Goal: Find contact information: Find contact information

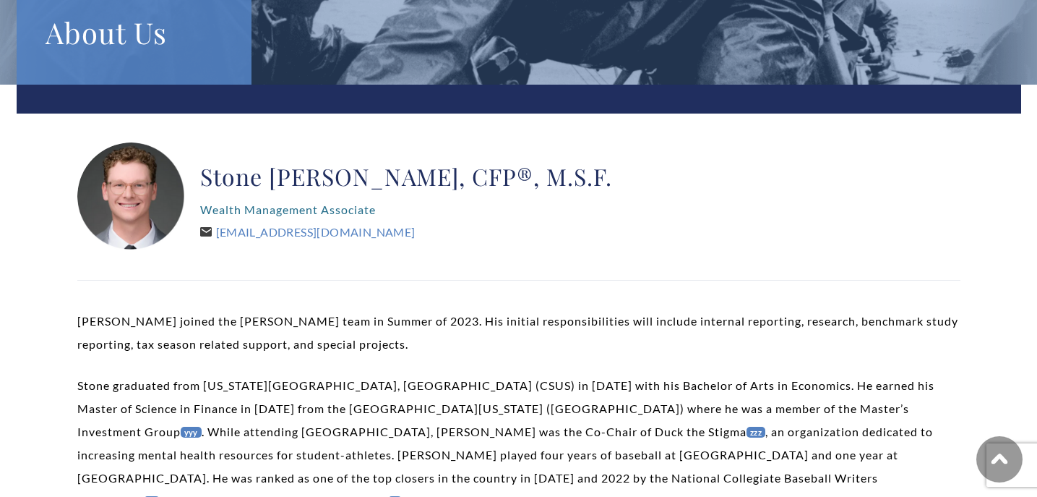
scroll to position [185, 0]
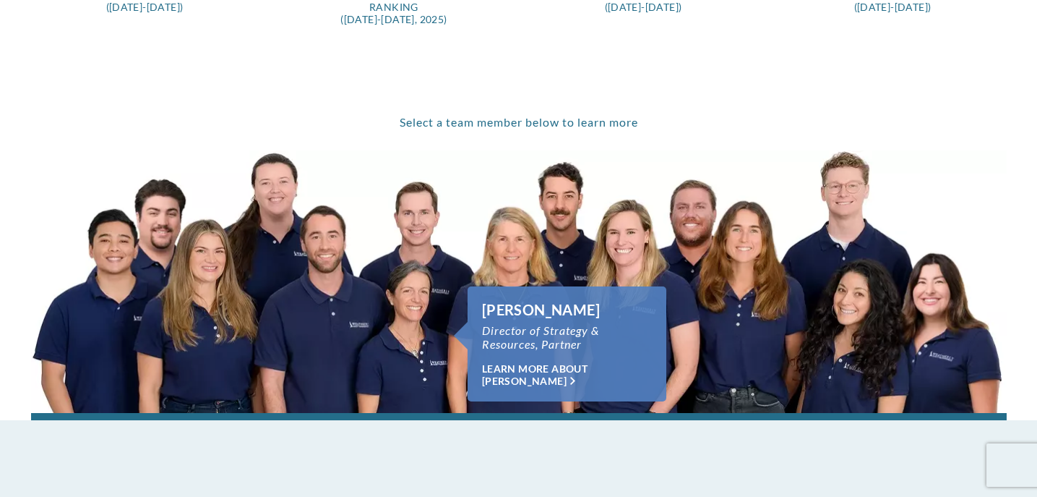
scroll to position [967, 0]
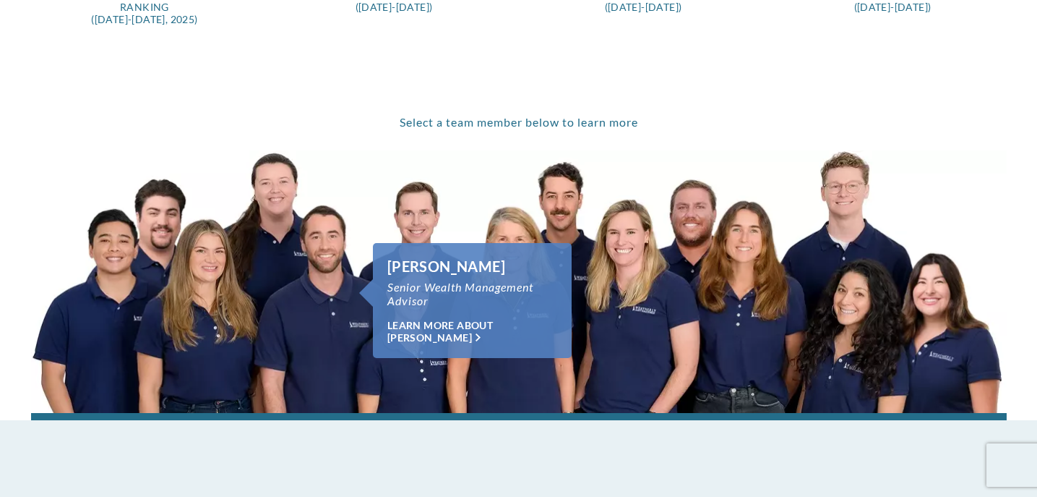
click at [320, 266] on link "Chase Hayhurst" at bounding box center [310, 320] width 100 height 185
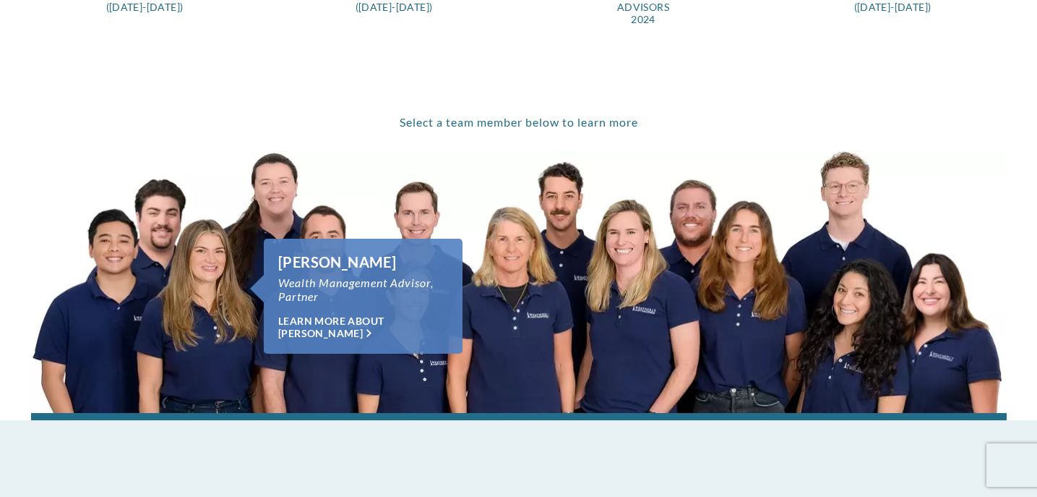
click at [185, 306] on link "Kelli Burger" at bounding box center [198, 317] width 107 height 189
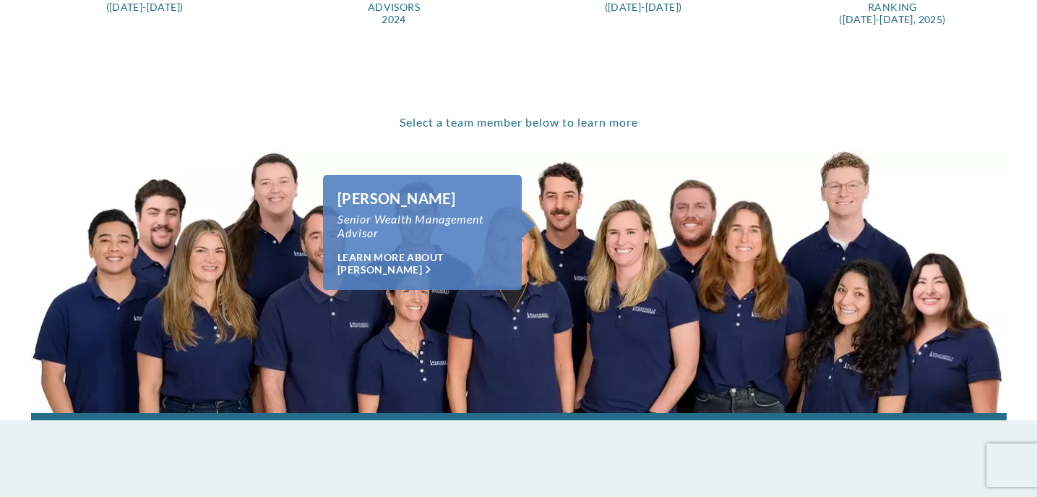
click at [575, 207] on link "Ryan Richardson" at bounding box center [562, 251] width 56 height 182
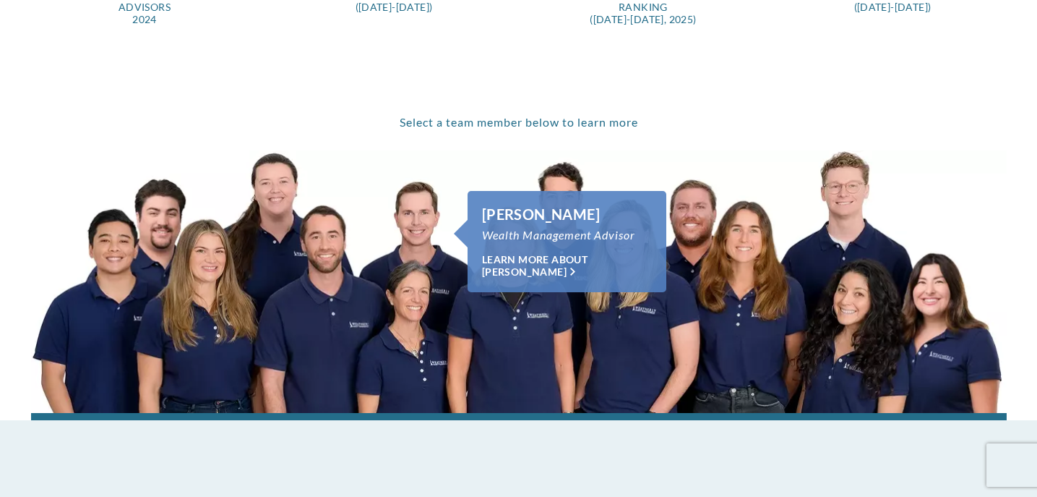
click at [408, 222] on link "Aubrey Brown" at bounding box center [411, 222] width 90 height 93
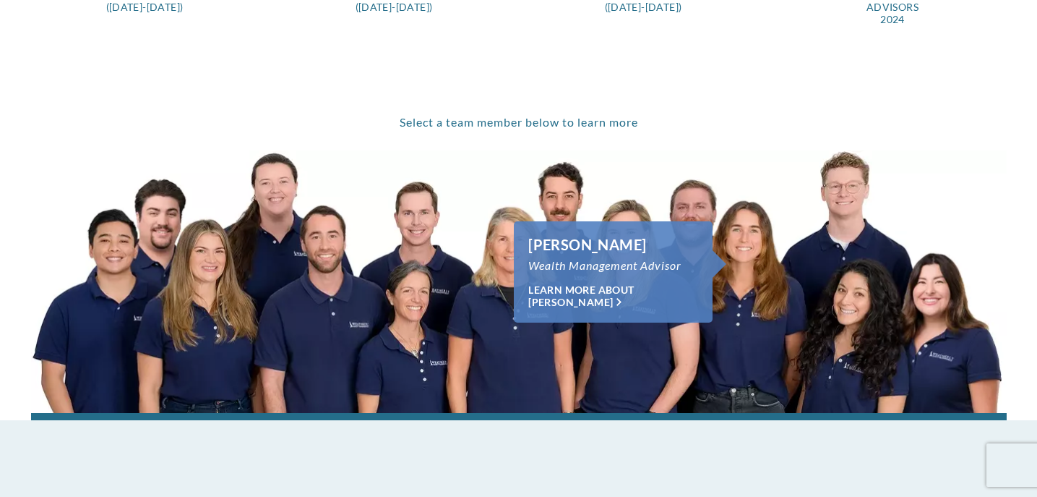
click at [731, 244] on link "Andrea Taylor" at bounding box center [759, 309] width 81 height 207
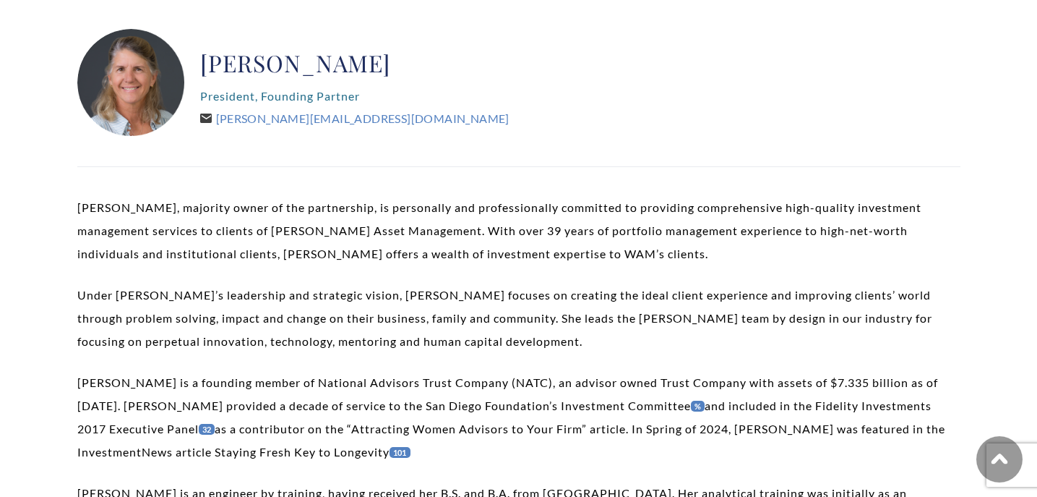
scroll to position [113, 0]
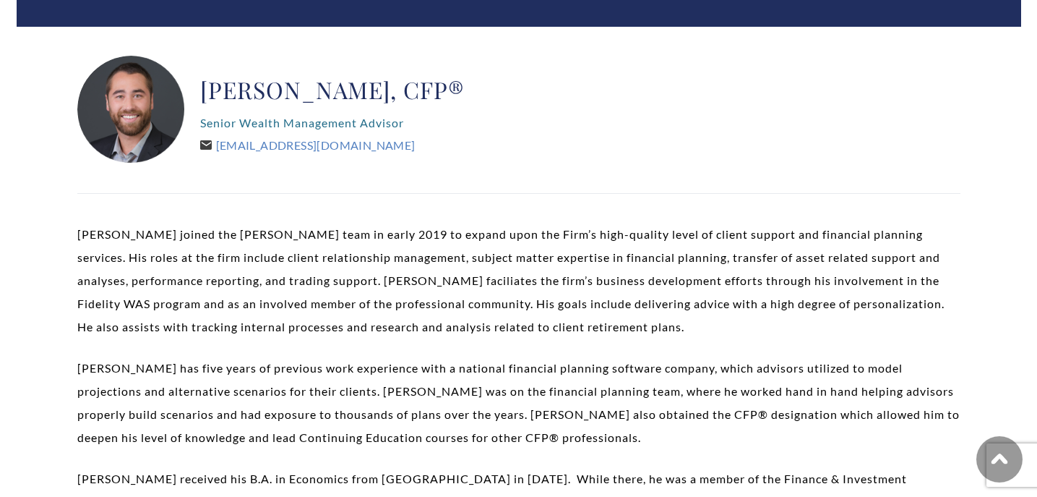
scroll to position [219, 0]
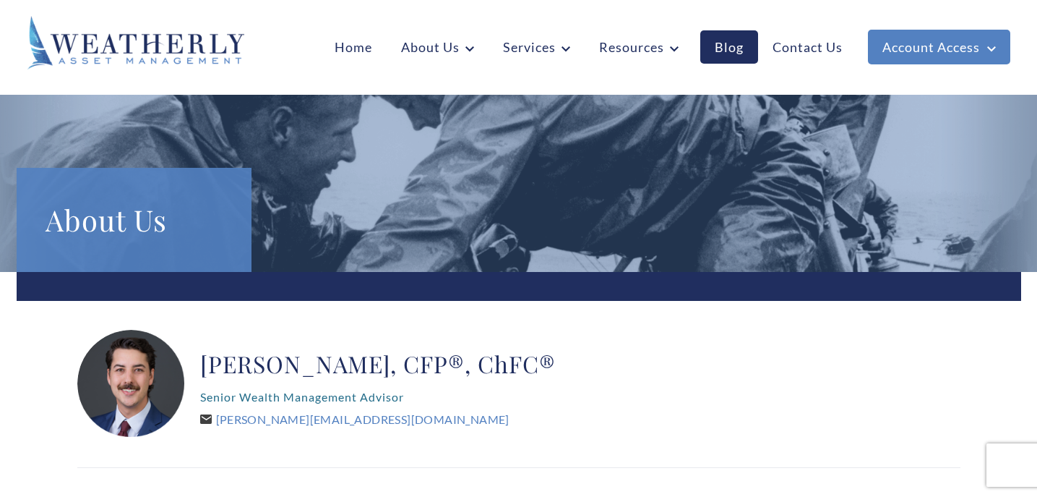
drag, startPoint x: 299, startPoint y: 418, endPoint x: 395, endPoint y: 455, distance: 103.9
click at [395, 422] on div "[PERSON_NAME], CFP®, ChFC® Senior Wealth Management Advisor [PERSON_NAME][EMAIL…" at bounding box center [378, 384] width 356 height 108
drag, startPoint x: 221, startPoint y: 421, endPoint x: 418, endPoint y: 424, distance: 196.6
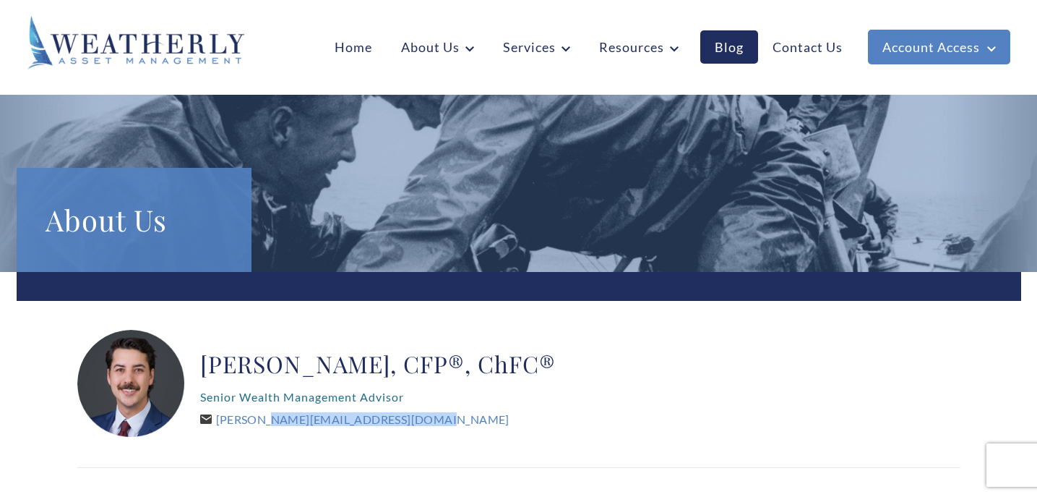
click at [418, 424] on div "Ryan Richardson, CFP®, ChFC® Senior Wealth Management Advisor Ryan@WeatherlyAss…" at bounding box center [378, 384] width 356 height 108
copy link "Ryan@WeatherlyAssetMgt.com"
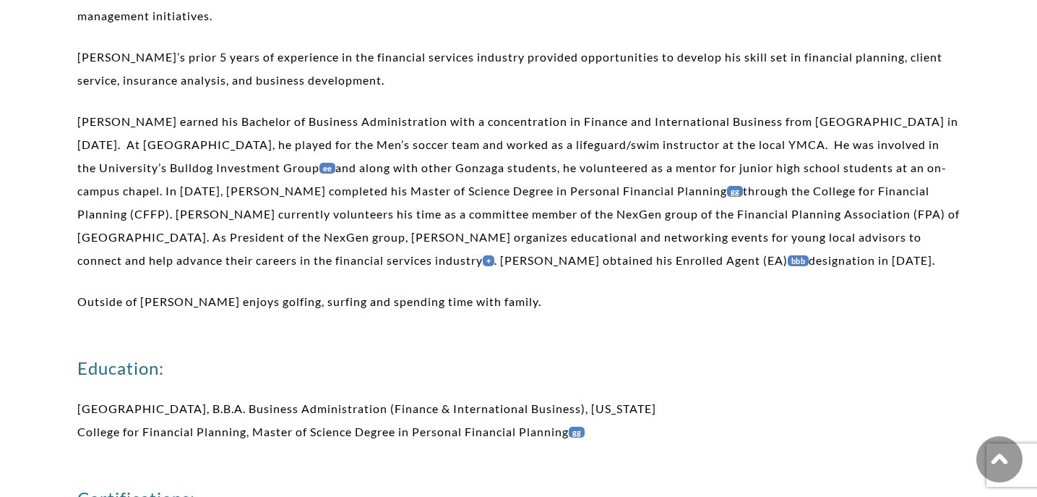
scroll to position [336, 0]
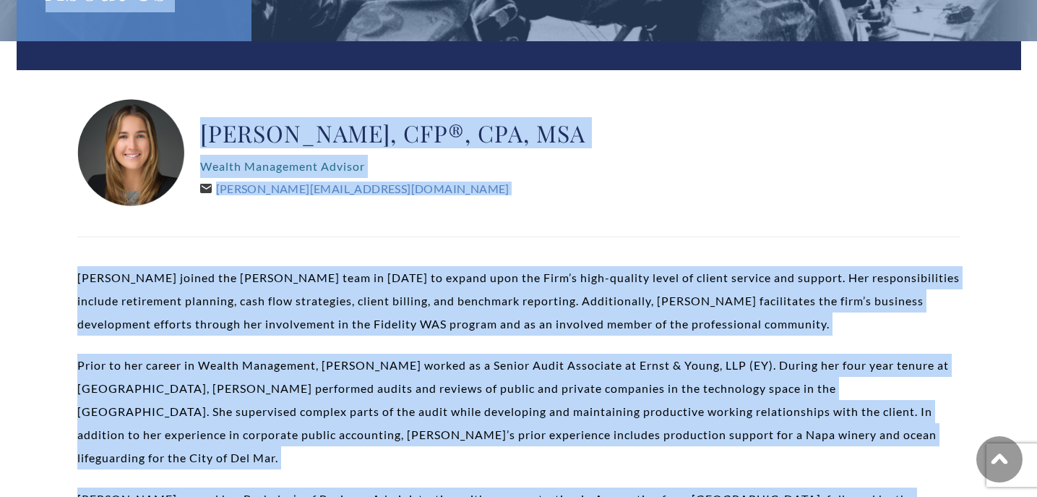
scroll to position [193, 0]
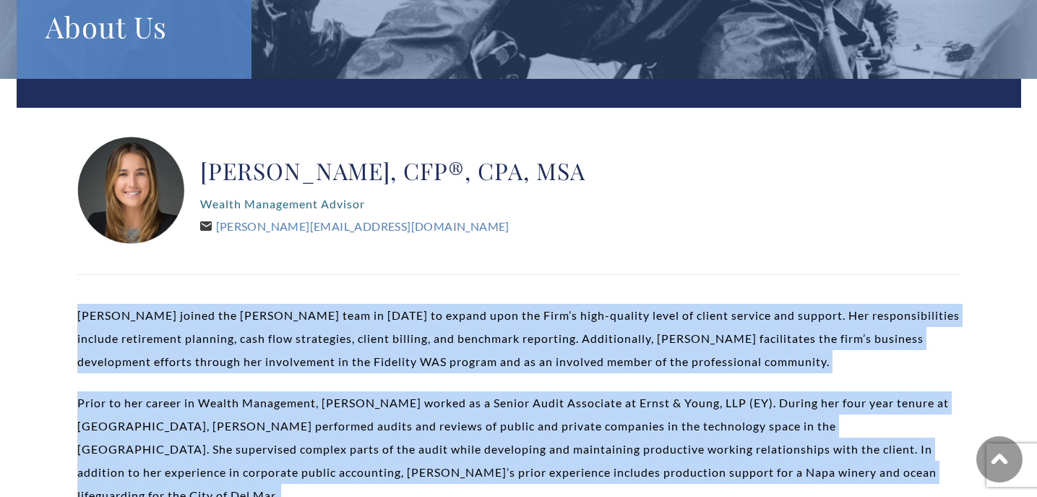
drag, startPoint x: 747, startPoint y: 254, endPoint x: 71, endPoint y: 315, distance: 678.7
copy div "Andrea joined the Weatherly team in 2021 to expand upon the Firm’s high-quality…"
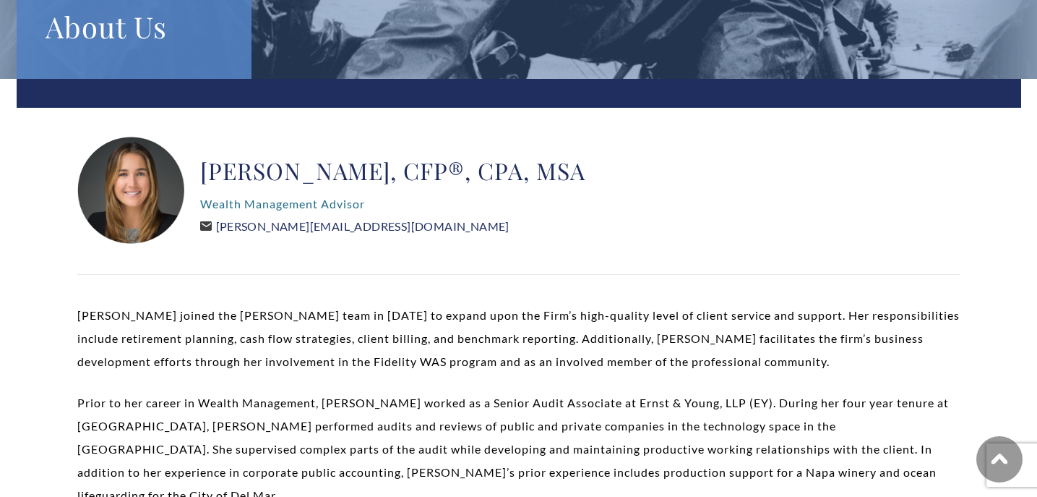
click at [385, 228] on link "Andrea@WeatherlyAssetMgt.com" at bounding box center [354, 226] width 309 height 14
drag, startPoint x: 401, startPoint y: 227, endPoint x: 218, endPoint y: 225, distance: 182.9
click at [218, 224] on div "Andrea Taylor, CFP®, CPA, MSA Wealth Management Advisor Andrea@WeatherlyAssetMg…" at bounding box center [392, 191] width 385 height 108
copy link "Andrea@WeatherlyAssetMgt.com"
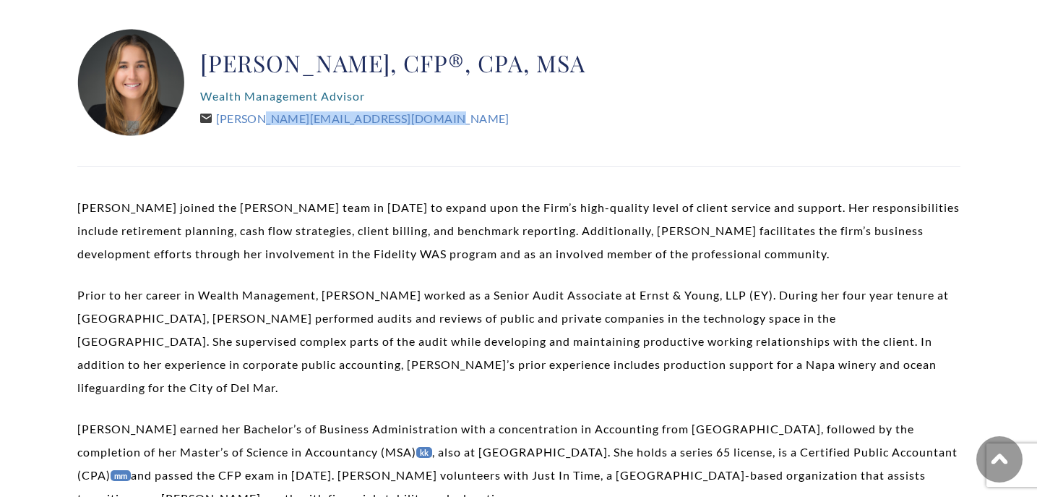
scroll to position [301, 0]
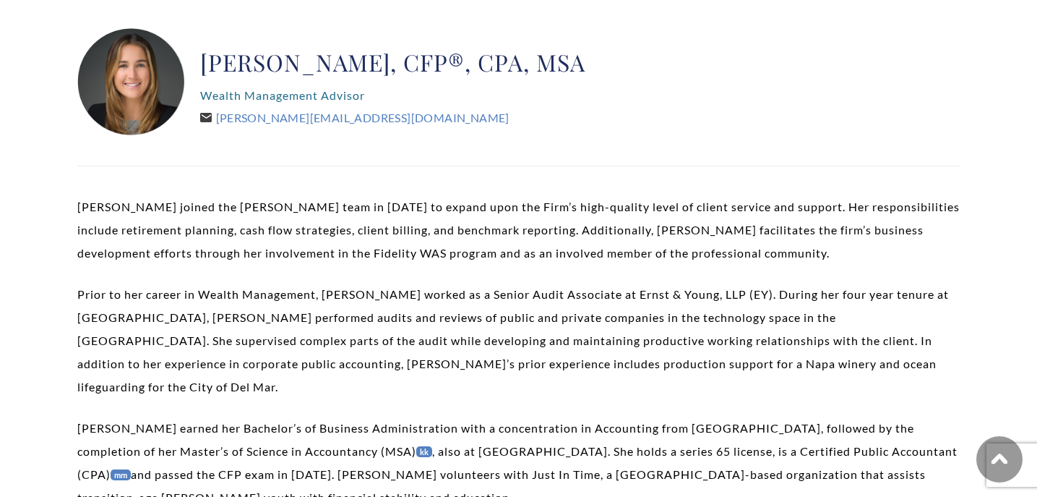
click at [406, 369] on p "Prior to her career in Wealth Management, Andrea worked as a Senior Audit Assoc…" at bounding box center [518, 341] width 883 height 116
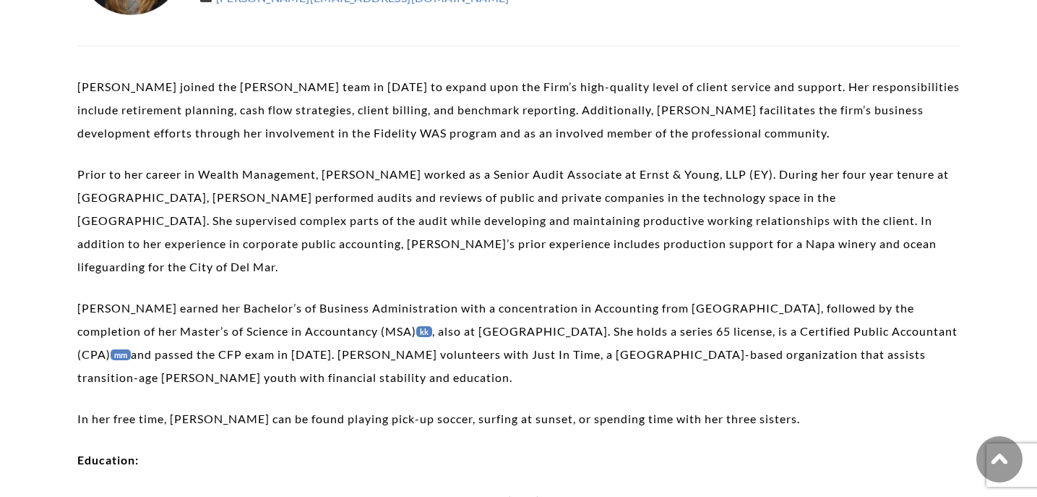
scroll to position [265, 0]
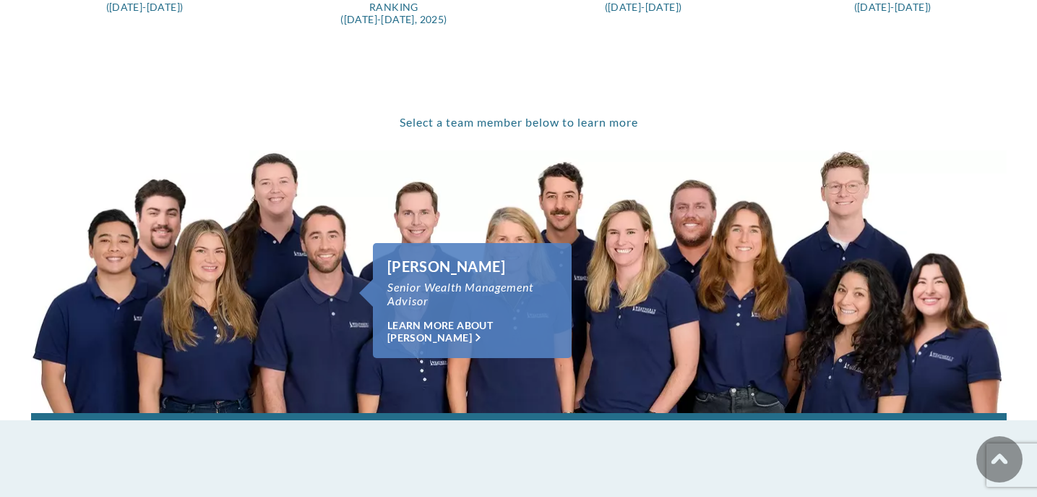
scroll to position [967, 0]
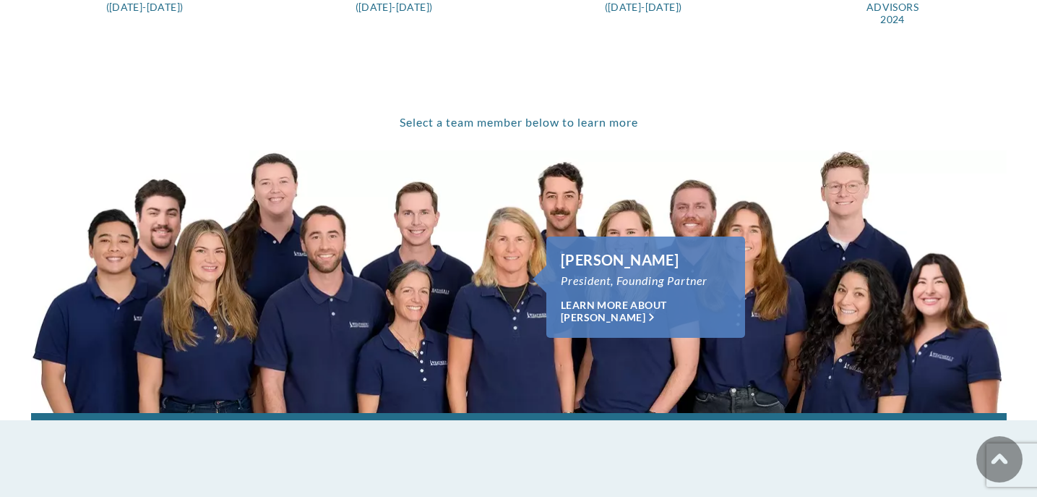
click at [531, 346] on link "Carolyn Taylor" at bounding box center [495, 317] width 77 height 192
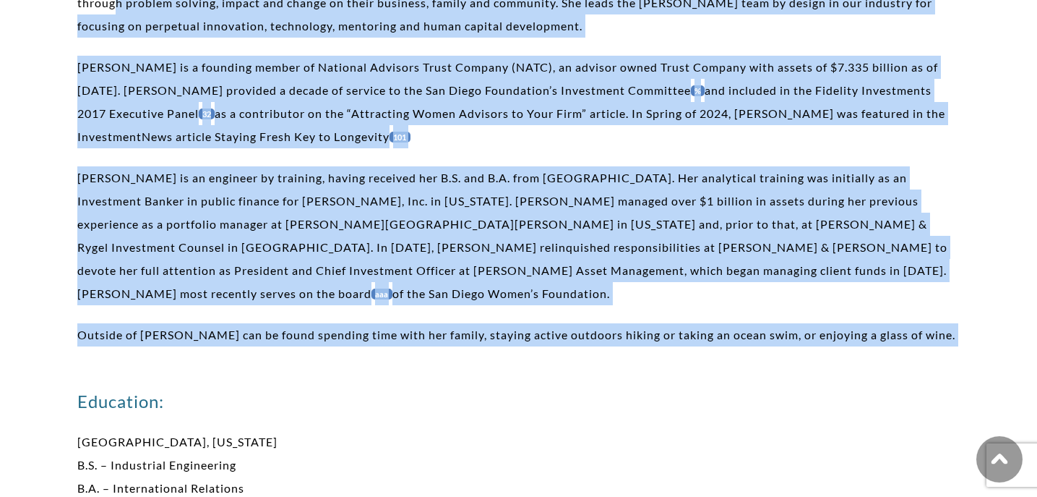
scroll to position [264, 0]
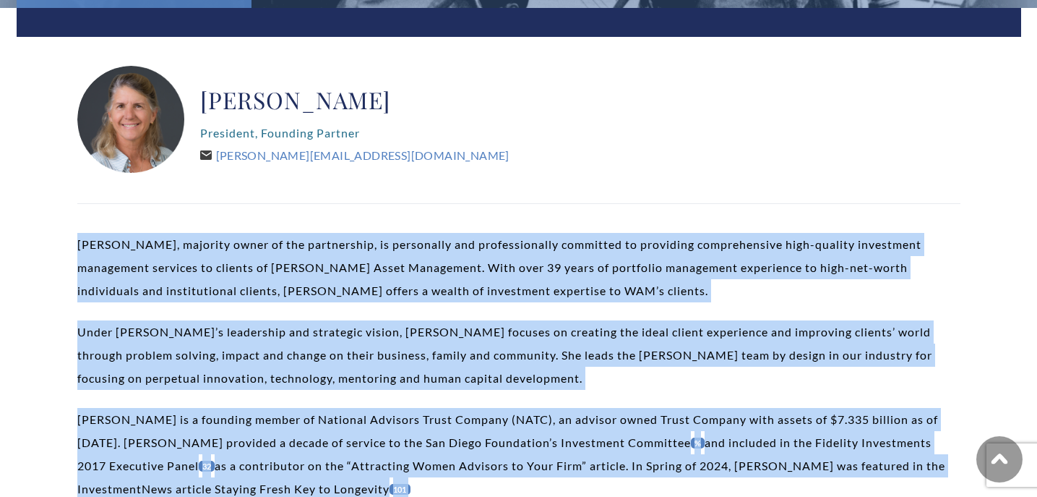
drag, startPoint x: 137, startPoint y: 327, endPoint x: 65, endPoint y: 244, distance: 109.6
copy div "Loremip D. Sitame, consecte adipi el sed doeiusmodte, in utlaboreet dol magnaal…"
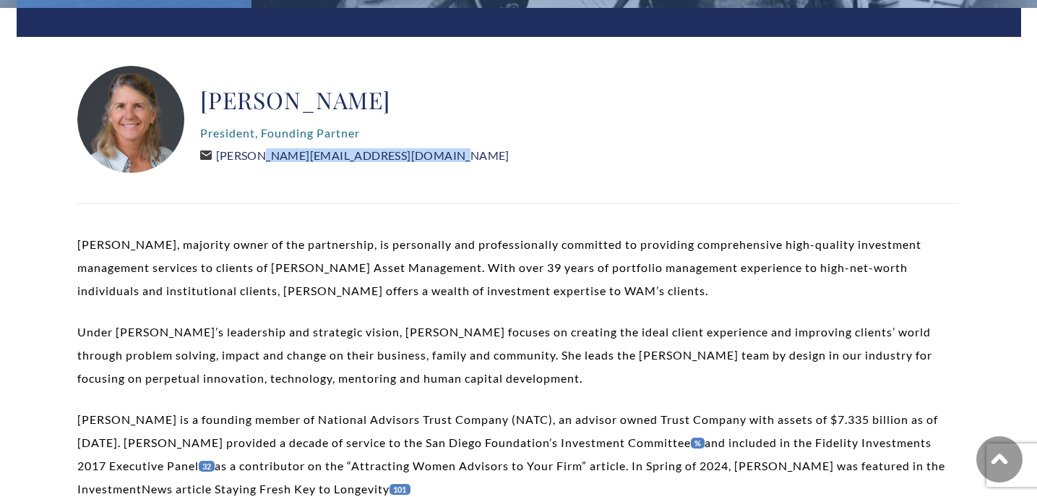
drag, startPoint x: 406, startPoint y: 155, endPoint x: 220, endPoint y: 157, distance: 185.8
click at [220, 157] on div "[PERSON_NAME] President, Founding Partner [PERSON_NAME][EMAIL_ADDRESS][DOMAIN_N…" at bounding box center [518, 120] width 883 height 108
copy link "[PERSON_NAME][EMAIL_ADDRESS][DOMAIN_NAME]"
click at [471, 166] on div "[PERSON_NAME] President, Founding Partner [PERSON_NAME][EMAIL_ADDRESS][DOMAIN_N…" at bounding box center [518, 120] width 883 height 108
drag, startPoint x: 408, startPoint y: 156, endPoint x: 214, endPoint y: 159, distance: 194.5
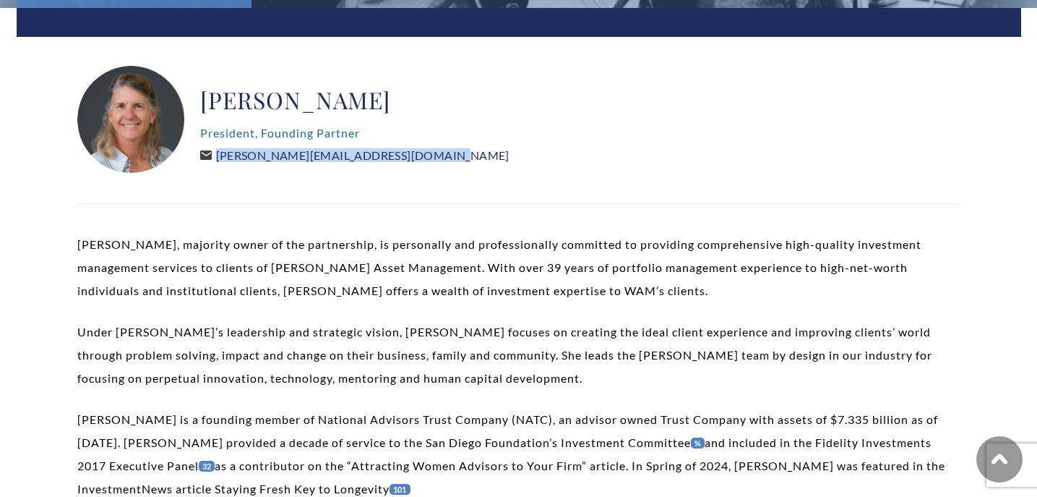
click at [214, 159] on div "[PERSON_NAME] President, Founding Partner [PERSON_NAME][EMAIL_ADDRESS][DOMAIN_N…" at bounding box center [518, 120] width 883 height 108
copy link "[PERSON_NAME][EMAIL_ADDRESS][DOMAIN_NAME]"
click at [486, 168] on div "[PERSON_NAME] President, Founding Partner [PERSON_NAME][EMAIL_ADDRESS][DOMAIN_N…" at bounding box center [518, 120] width 883 height 108
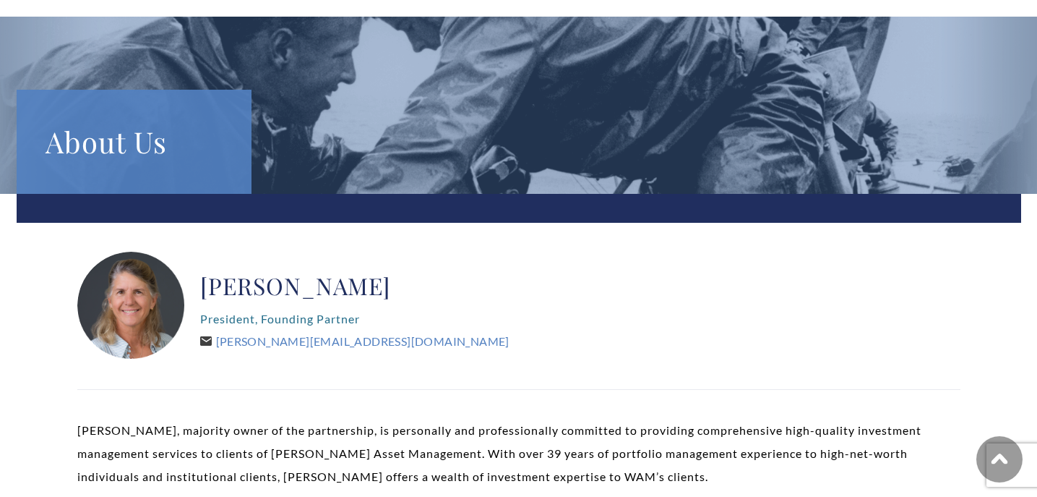
scroll to position [0, 0]
